Goal: Navigation & Orientation: Find specific page/section

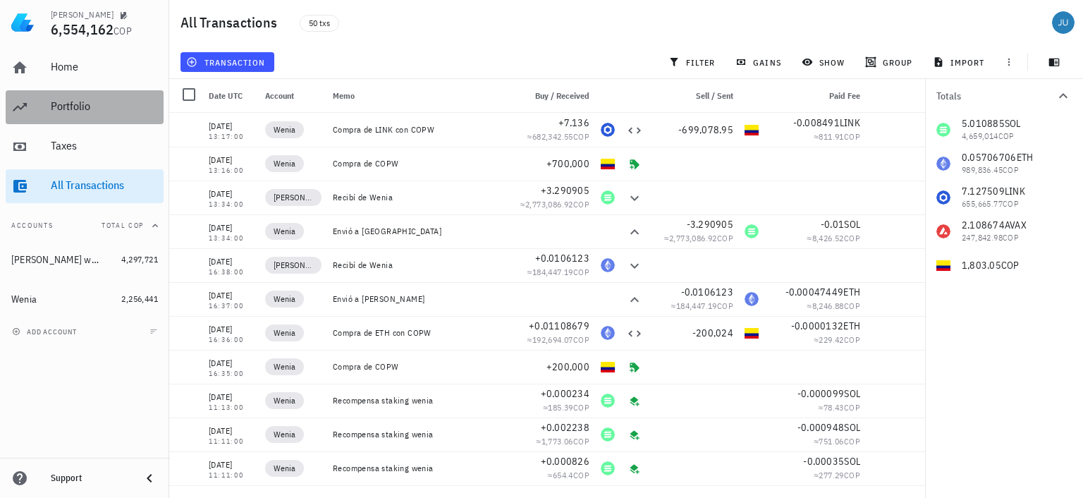
click at [54, 111] on div "Portfolio" at bounding box center [104, 105] width 107 height 13
